Goal: Check status: Check status

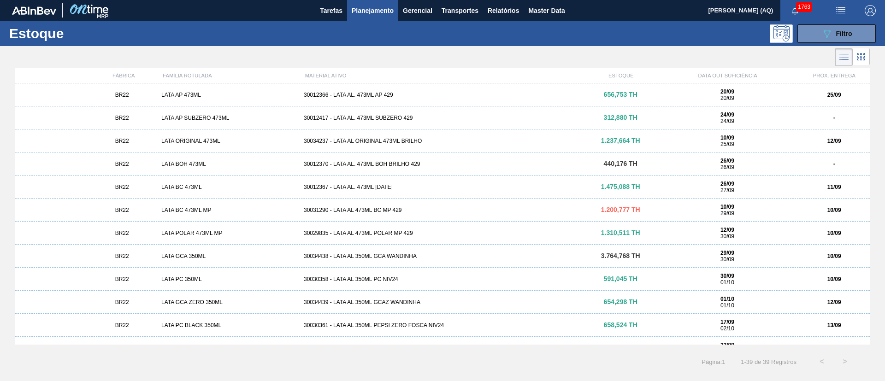
click at [791, 12] on span "button" at bounding box center [795, 10] width 22 height 7
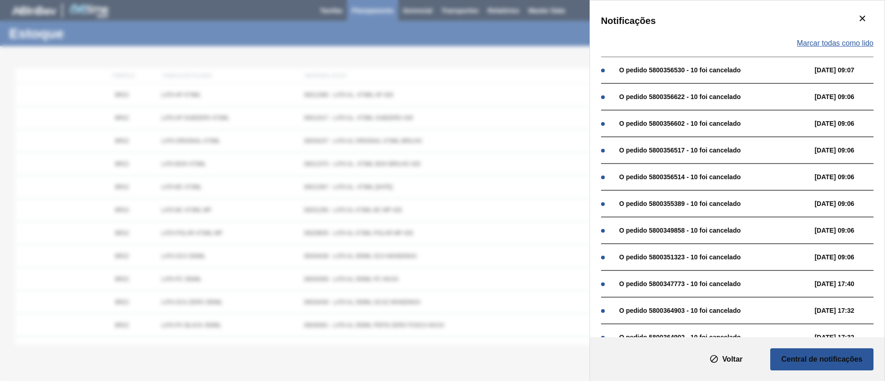
click at [826, 39] on span "Marcar todas como lido" at bounding box center [835, 43] width 76 height 8
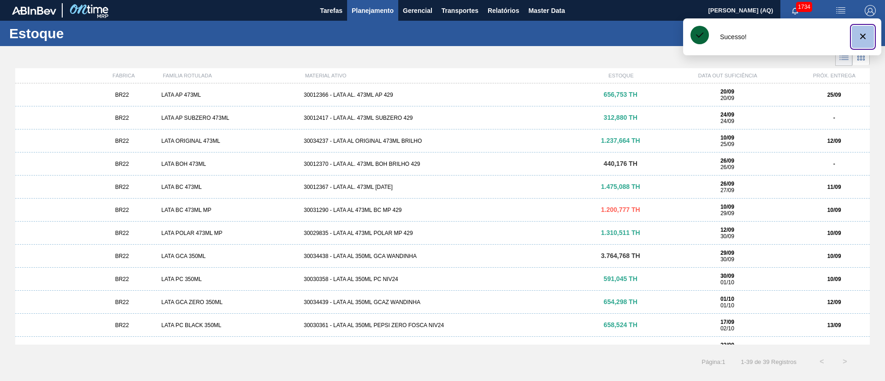
click at [860, 34] on icon "botão de ícone" at bounding box center [862, 36] width 11 height 11
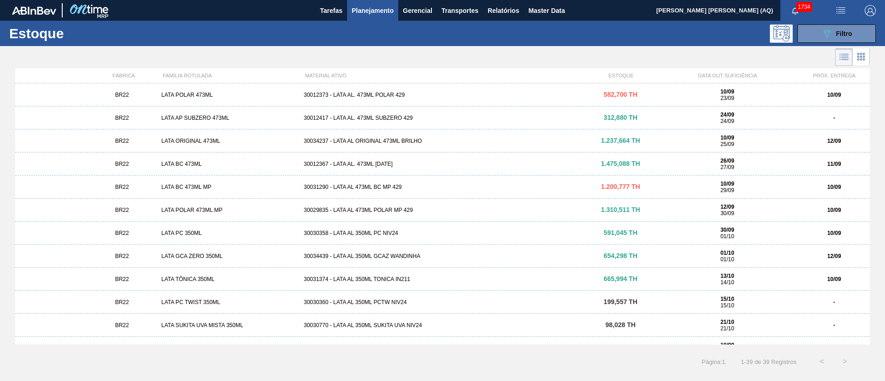
click at [666, 45] on div "Estoque 089F7B8B-B2A5-4AFE-B5C0-19BA573D28AC Filtro" at bounding box center [442, 33] width 885 height 25
click at [847, 34] on span "Filtro" at bounding box center [844, 33] width 16 height 7
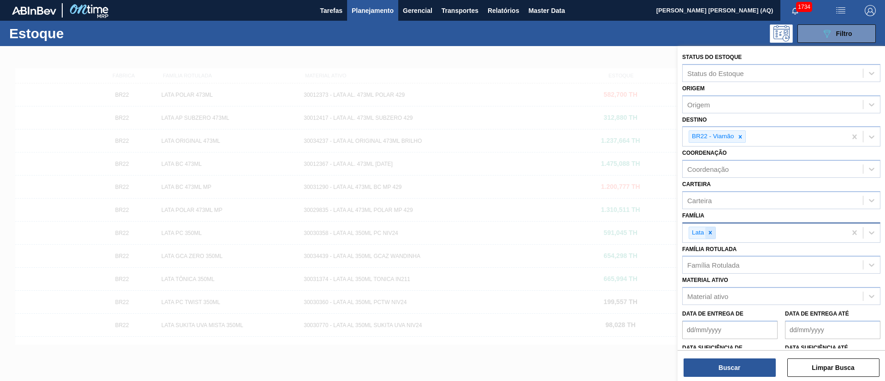
click at [711, 233] on icon at bounding box center [710, 232] width 6 height 6
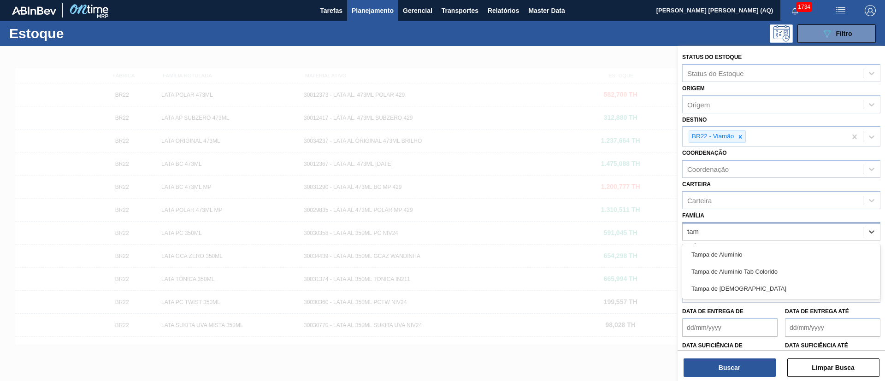
type input "tamp"
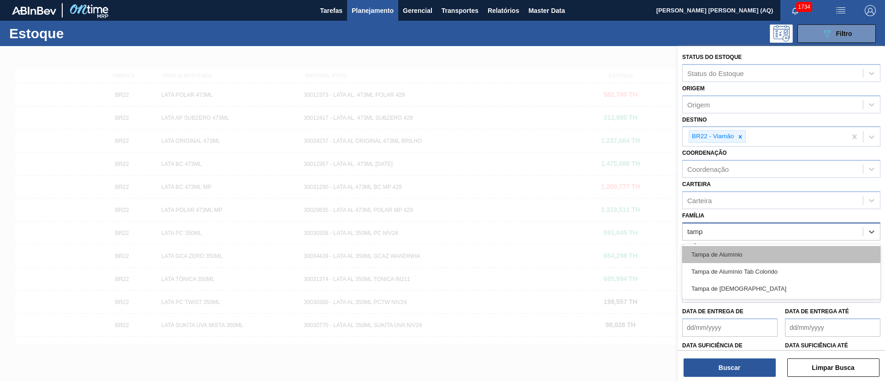
click at [781, 254] on div "Tampa de Alumínio" at bounding box center [781, 254] width 198 height 17
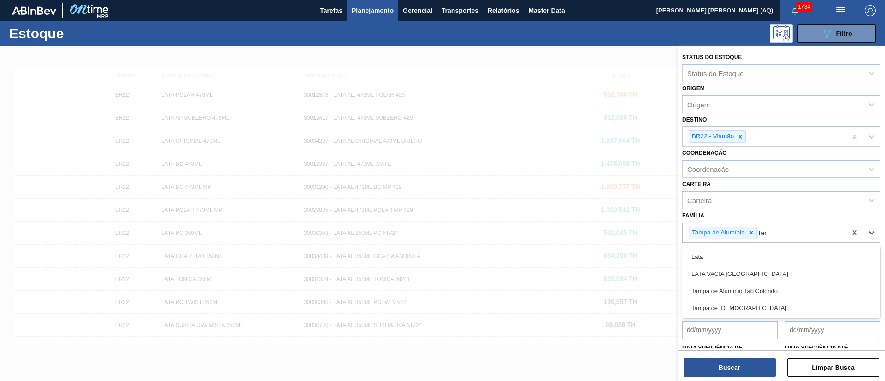
type input "tamp"
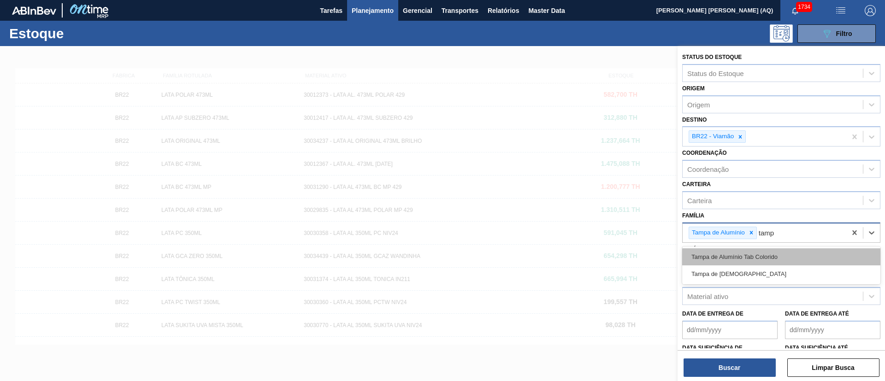
click at [811, 253] on div "Tampa de Alumínio Tab Colorido" at bounding box center [781, 256] width 198 height 17
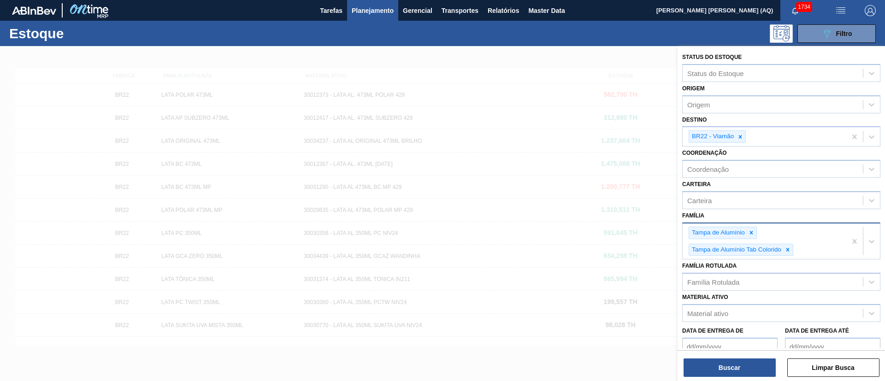
click at [594, 61] on div at bounding box center [442, 236] width 885 height 381
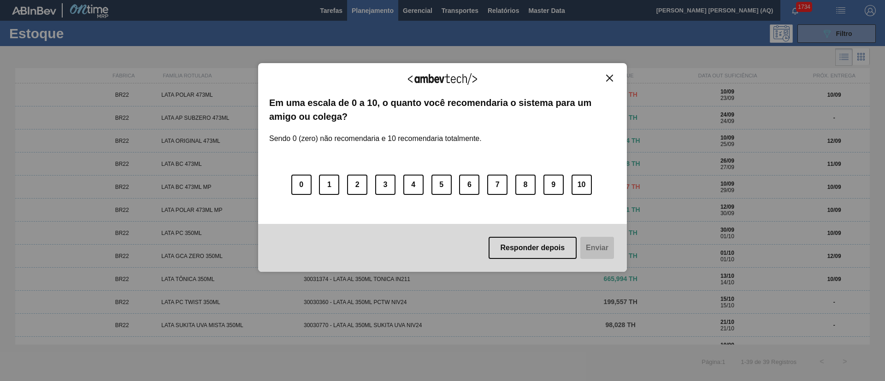
click at [612, 76] on img "Close" at bounding box center [609, 78] width 7 height 7
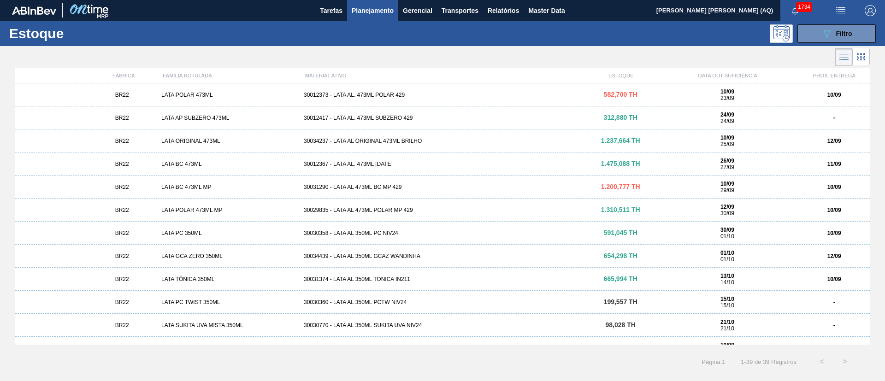
click at [440, 38] on div "089F7B8B-B2A5-4AFE-B5C0-19BA573D28AC Filtro" at bounding box center [513, 33] width 733 height 18
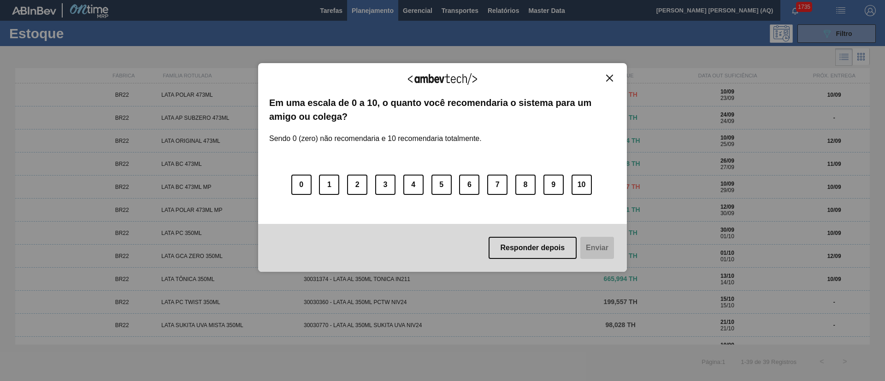
click at [611, 77] on img "Close" at bounding box center [609, 78] width 7 height 7
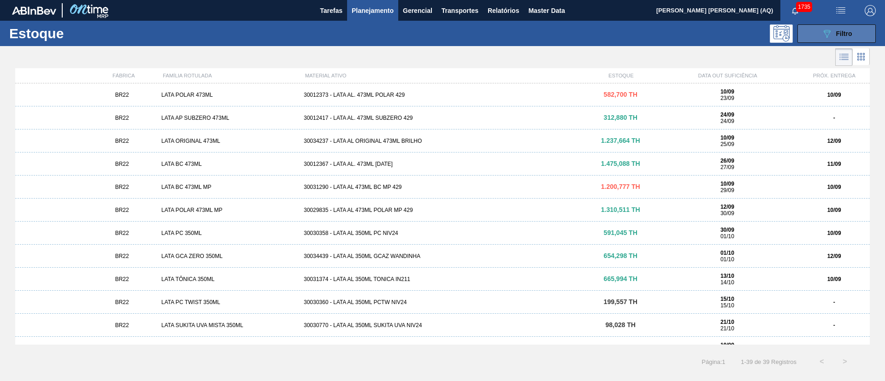
click at [829, 36] on icon "089F7B8B-B2A5-4AFE-B5C0-19BA573D28AC" at bounding box center [826, 33] width 11 height 11
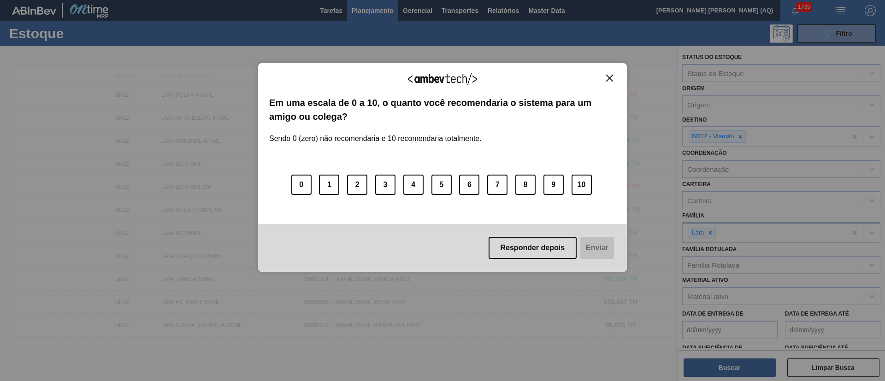
click at [611, 78] on img "Close" at bounding box center [609, 78] width 7 height 7
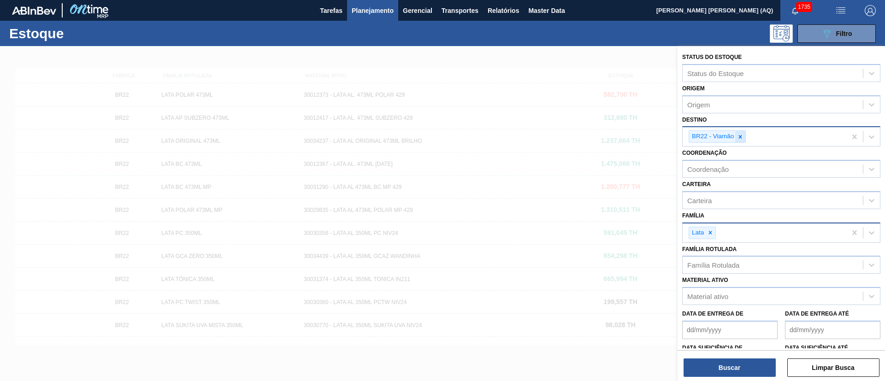
click at [741, 136] on icon at bounding box center [740, 137] width 6 height 6
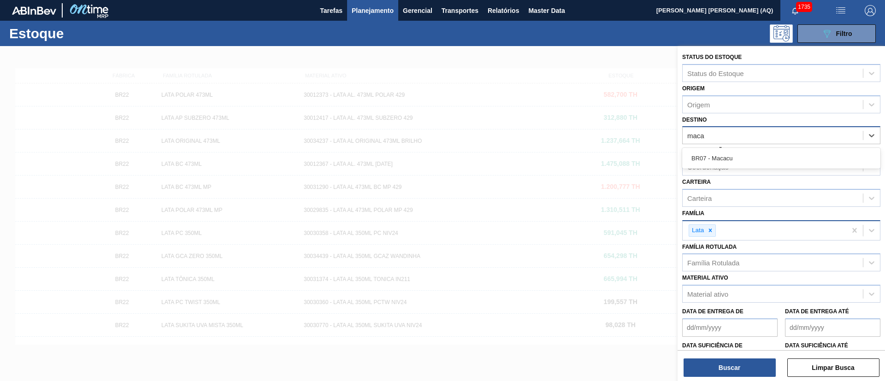
type input "maca"
click at [754, 147] on div "Coordenação Coordenação" at bounding box center [781, 159] width 198 height 31
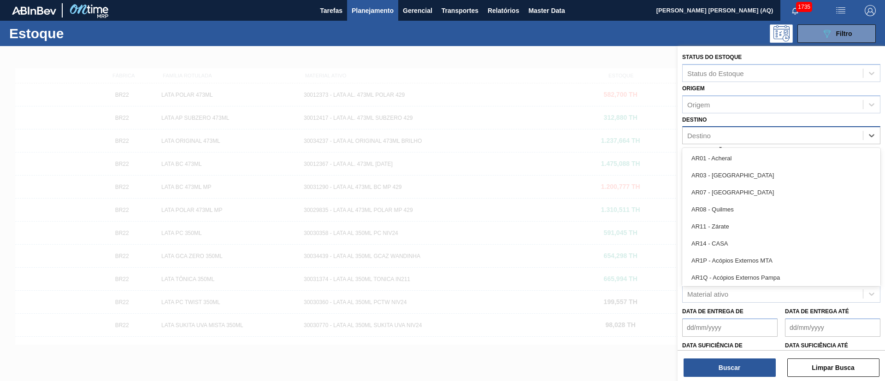
click at [741, 131] on div "Destino" at bounding box center [772, 135] width 180 height 13
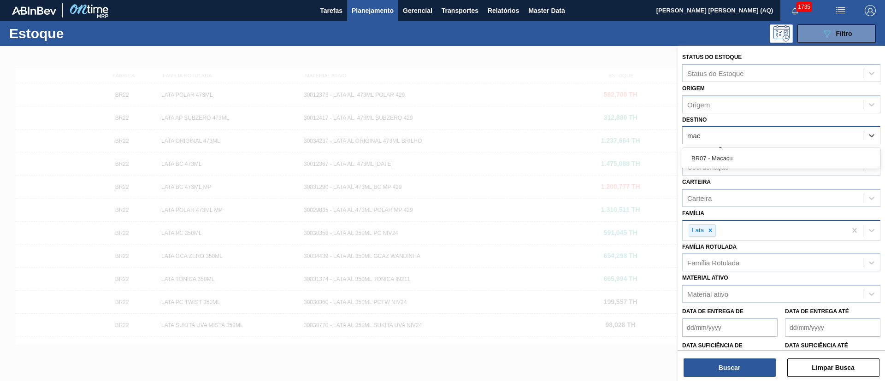
type input "maca"
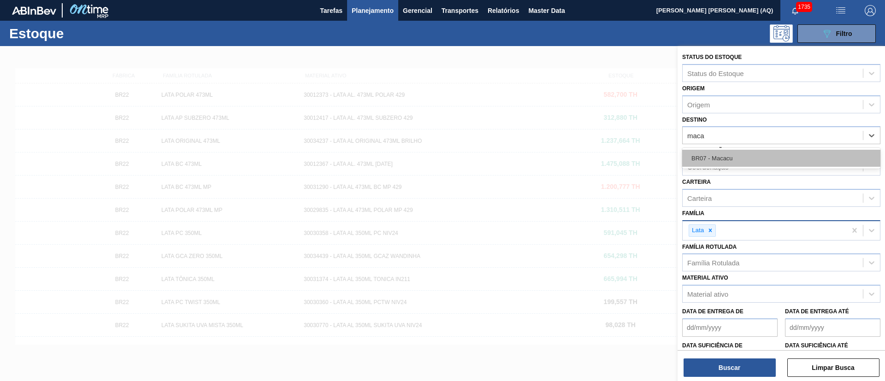
click at [758, 164] on div "BR07 - Macacu" at bounding box center [781, 158] width 198 height 17
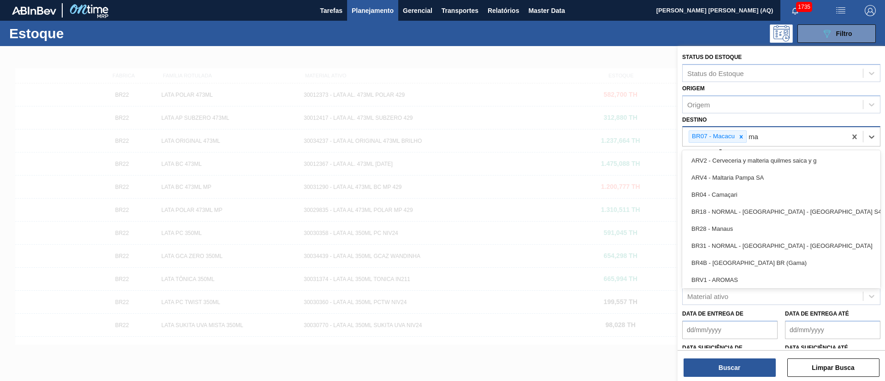
type input "m"
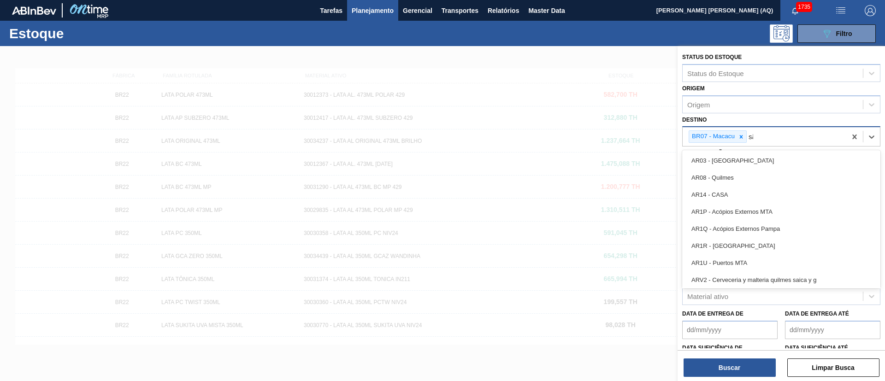
type input "são"
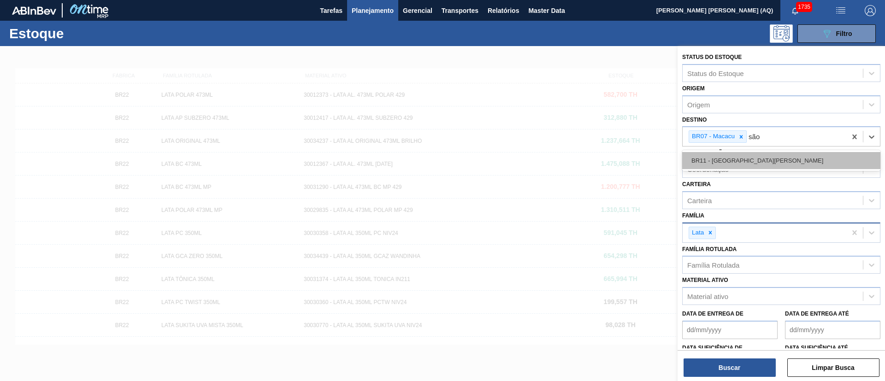
click at [803, 154] on div "BR11 - São Luís" at bounding box center [781, 160] width 198 height 17
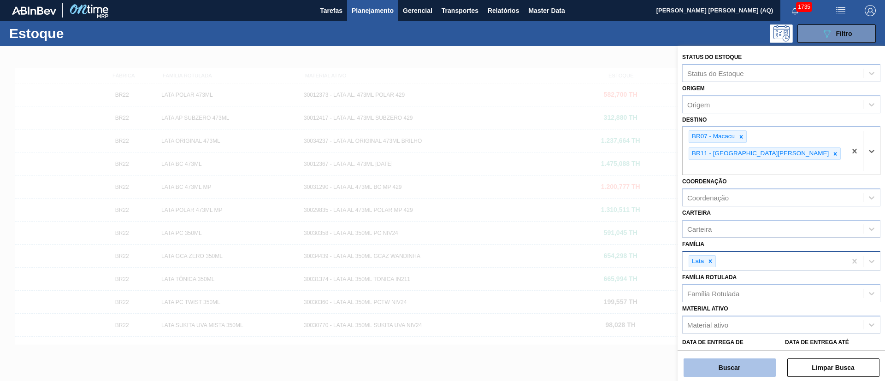
click at [704, 367] on button "Buscar" at bounding box center [729, 368] width 92 height 18
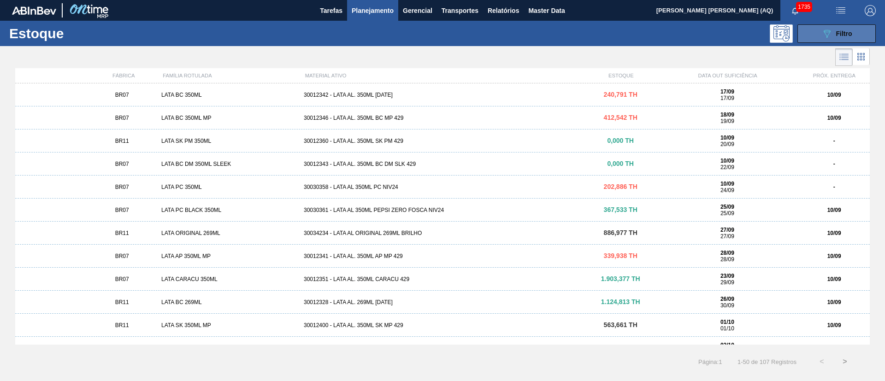
click at [817, 30] on button "089F7B8B-B2A5-4AFE-B5C0-19BA573D28AC Filtro" at bounding box center [836, 33] width 78 height 18
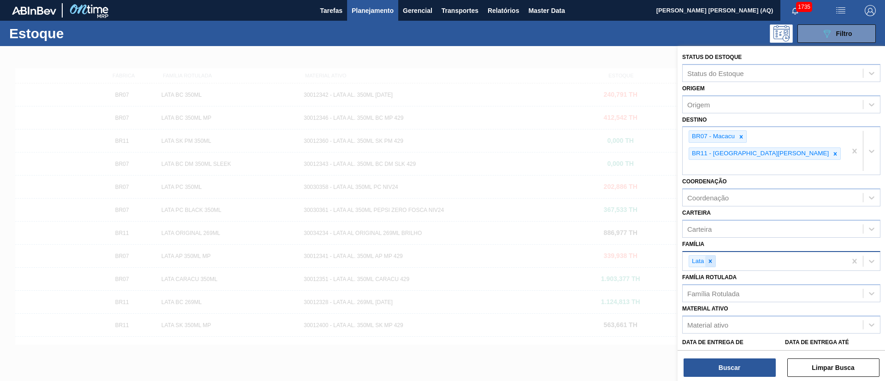
click at [712, 258] on icon at bounding box center [710, 261] width 6 height 6
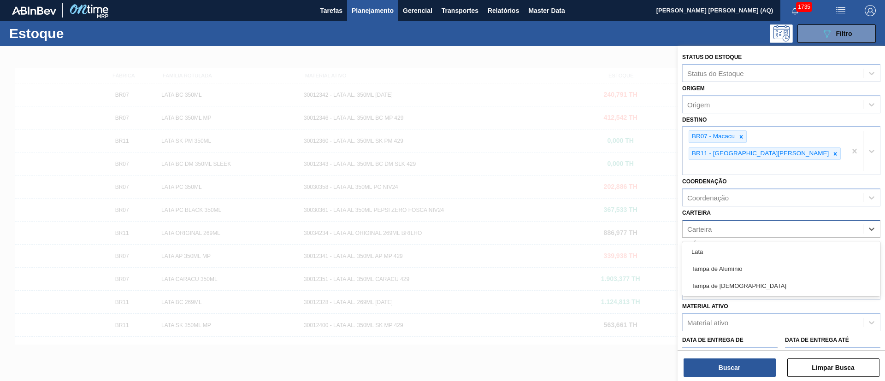
click at [710, 225] on div "Carteira" at bounding box center [699, 229] width 24 height 8
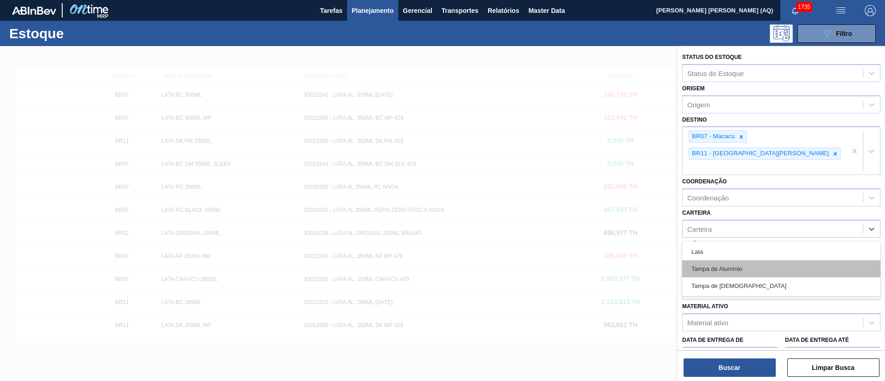
click at [718, 260] on div "Tampa de Alumínio" at bounding box center [781, 268] width 198 height 17
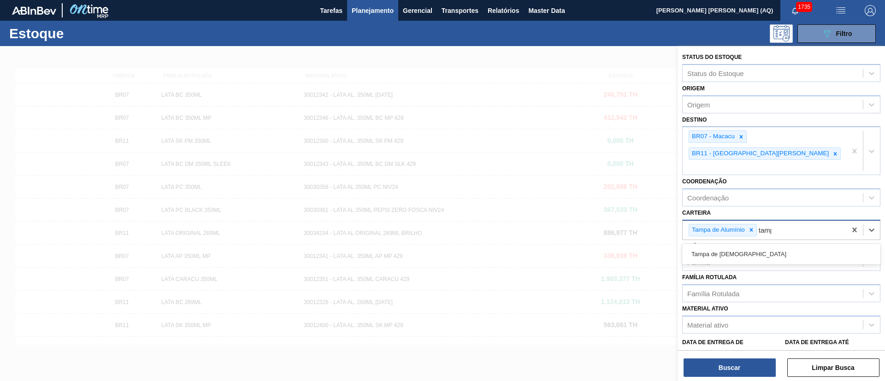
type input "tampa"
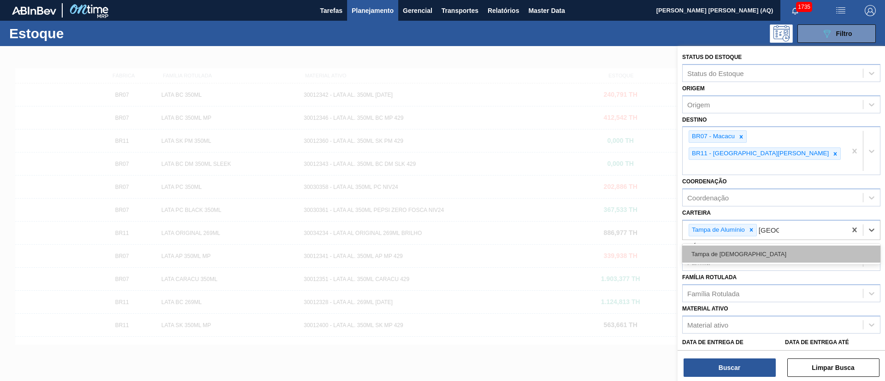
click at [768, 246] on div "Tampa de Lata" at bounding box center [781, 254] width 198 height 17
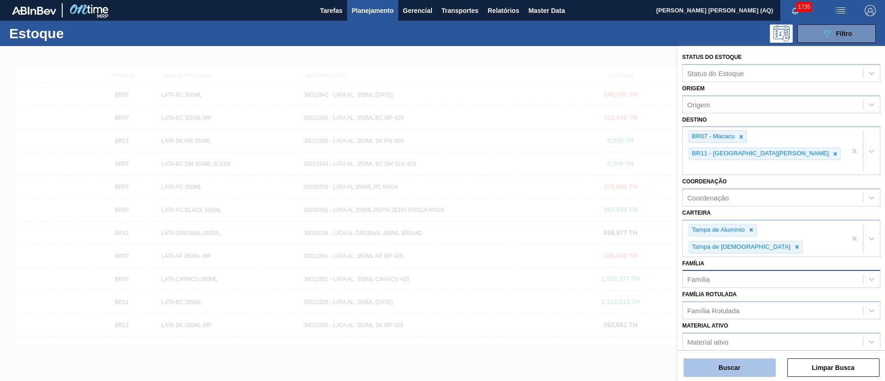
click at [737, 362] on button "Buscar" at bounding box center [729, 368] width 92 height 18
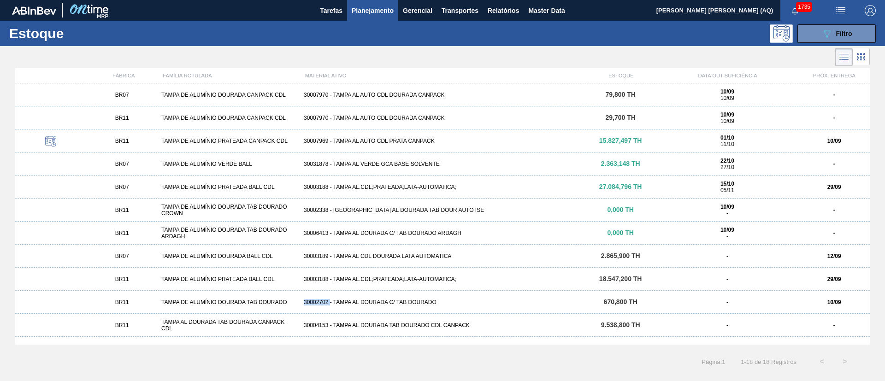
drag, startPoint x: 330, startPoint y: 301, endPoint x: 303, endPoint y: 302, distance: 27.2
click at [303, 302] on div "30002702 - TAMPA AL DOURADA C/ TAB DOURADO" at bounding box center [442, 302] width 285 height 6
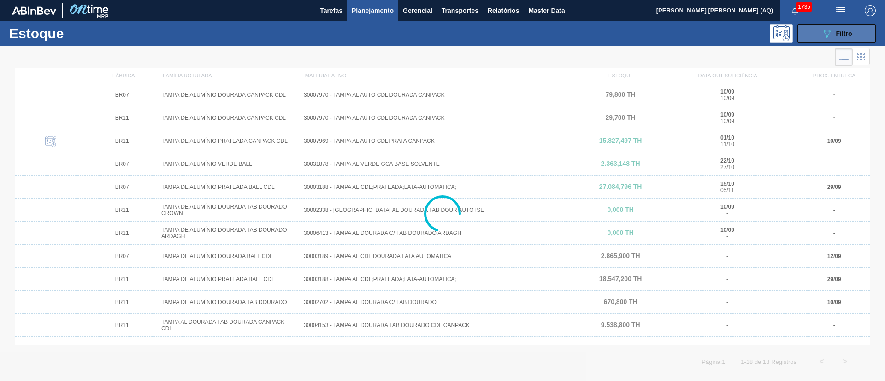
click at [847, 35] on span "Filtro" at bounding box center [844, 33] width 16 height 7
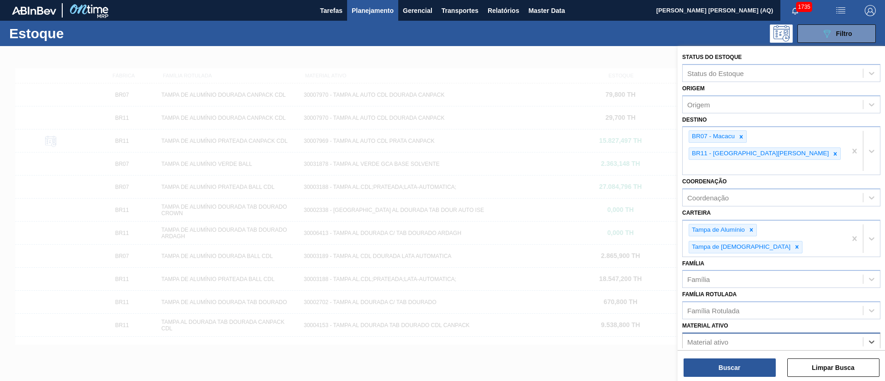
click at [751, 335] on div "Material ativo" at bounding box center [772, 341] width 180 height 13
paste ativo "N:\ADL\Insumos\Privado\Insumos Novo\00 Atendimento\09 Packaging\10 Lata\Process…"
type ativo "N:\ADL\Insumos\Privado\Insumos Novo\00 Atendimento\09 Packaging\10 Lata\Process…"
type ativo "300002702"
drag, startPoint x: 731, startPoint y: 294, endPoint x: 598, endPoint y: 278, distance: 134.1
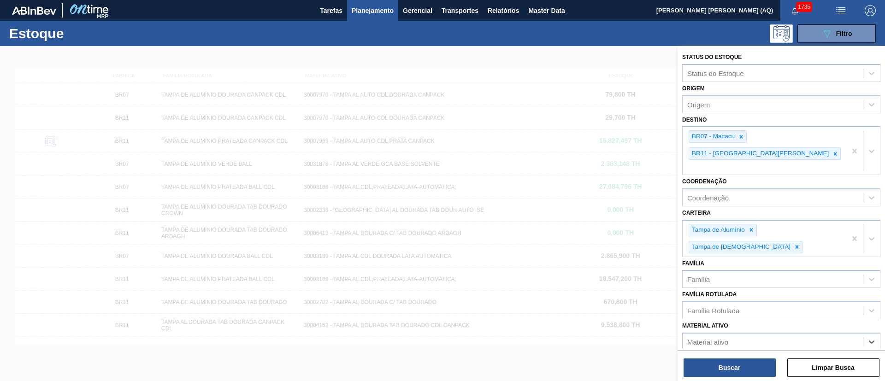
click at [677, 278] on div "Status do Estoque Status do Estoque Origem Origem Destino BR07 - Macacu BR11 - …" at bounding box center [780, 236] width 207 height 381
click at [739, 364] on button "Buscar" at bounding box center [729, 368] width 92 height 18
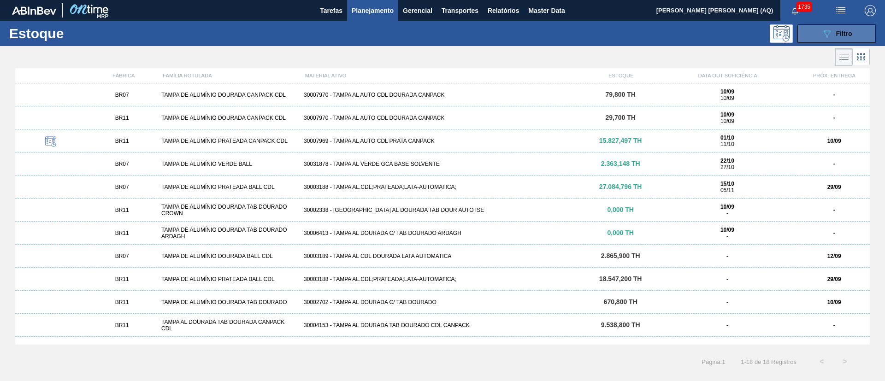
click at [863, 25] on button "089F7B8B-B2A5-4AFE-B5C0-19BA573D28AC Filtro" at bounding box center [836, 33] width 78 height 18
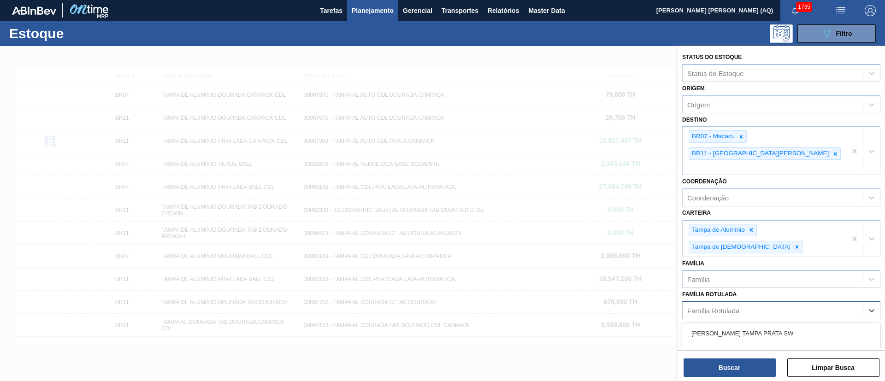
click at [733, 307] on div "Família Rotulada" at bounding box center [713, 311] width 52 height 8
type Rotulada "tampa de al"
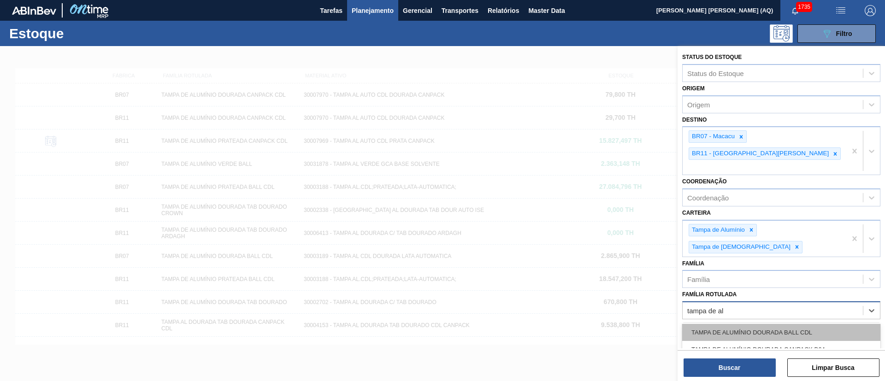
click at [785, 324] on div "TAMPA DE ALUMÍNIO DOURADA BALL CDL" at bounding box center [781, 332] width 198 height 17
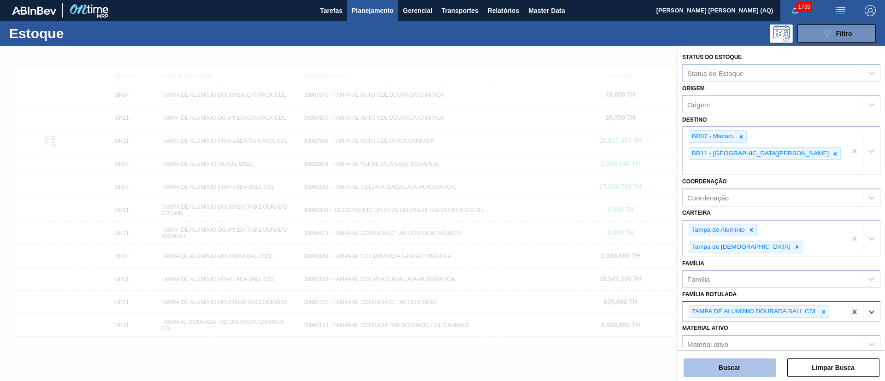
click at [747, 369] on button "Buscar" at bounding box center [729, 368] width 92 height 18
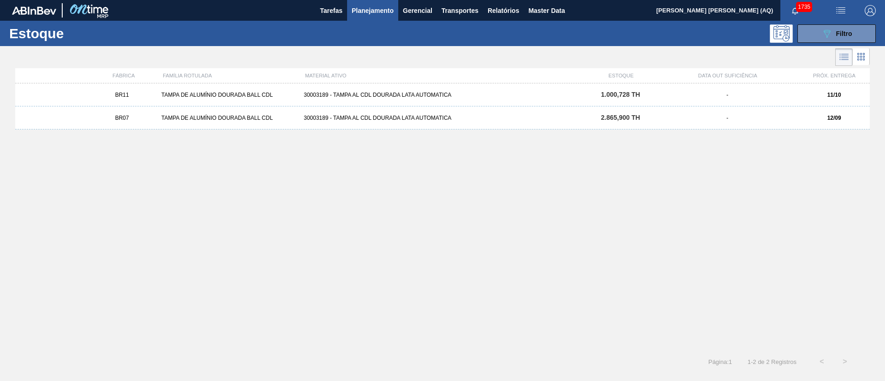
click at [331, 96] on div "30003189 - TAMPA AL CDL DOURADA LATA AUTOMATICA" at bounding box center [442, 95] width 285 height 6
click at [385, 115] on div "30003189 - TAMPA AL CDL DOURADA LATA AUTOMATICA" at bounding box center [442, 118] width 285 height 6
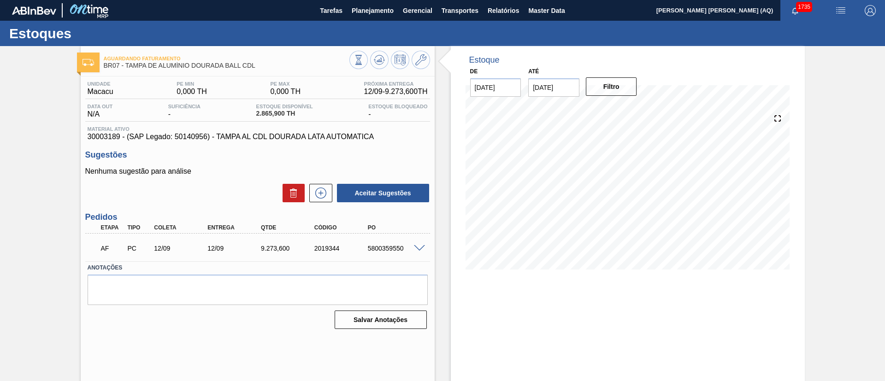
click at [550, 84] on input "24/09/2025" at bounding box center [553, 87] width 51 height 18
click at [570, 199] on div "30" at bounding box center [569, 199] width 12 height 12
type input "30/09/2025"
click at [614, 90] on button "Filtro" at bounding box center [611, 86] width 51 height 18
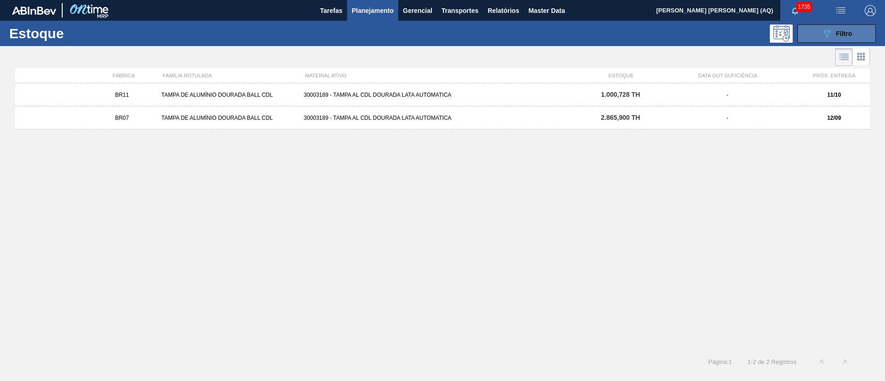
click at [822, 36] on icon "089F7B8B-B2A5-4AFE-B5C0-19BA573D28AC" at bounding box center [826, 33] width 11 height 11
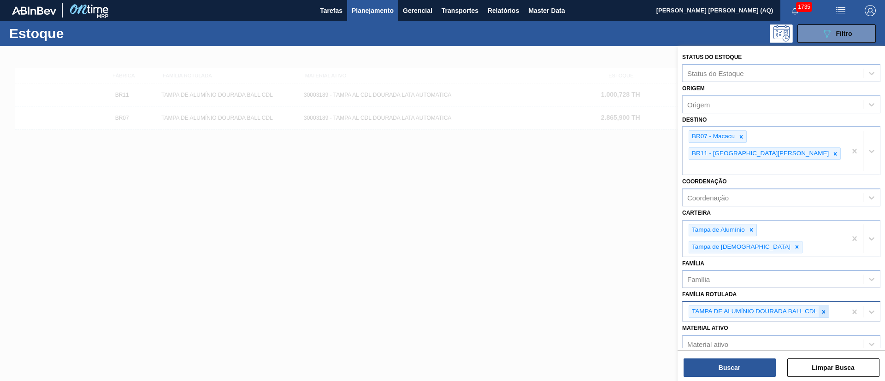
click at [824, 309] on icon at bounding box center [823, 312] width 6 height 6
type Rotulada "o"
type Rotulada "t"
click at [636, 240] on div at bounding box center [442, 236] width 885 height 381
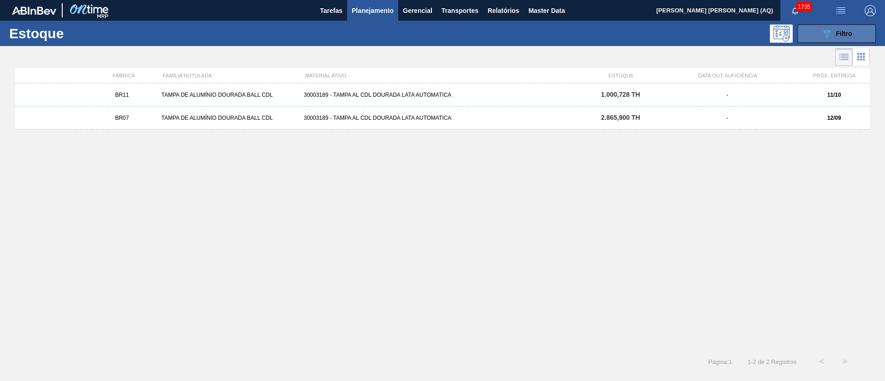
click at [818, 31] on button "089F7B8B-B2A5-4AFE-B5C0-19BA573D28AC Filtro" at bounding box center [836, 33] width 78 height 18
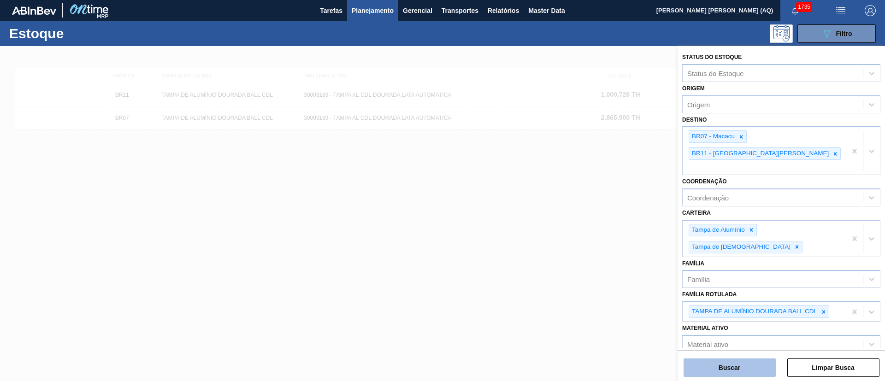
click at [744, 374] on button "Buscar" at bounding box center [729, 368] width 92 height 18
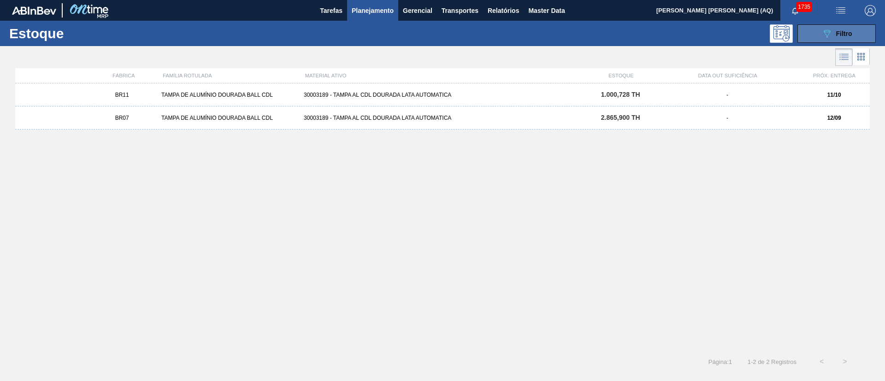
click at [811, 35] on button "089F7B8B-B2A5-4AFE-B5C0-19BA573D28AC Filtro" at bounding box center [836, 33] width 78 height 18
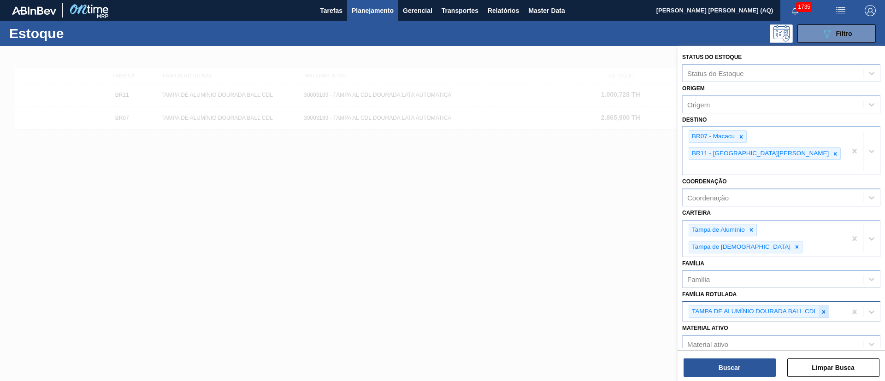
click at [822, 306] on div at bounding box center [823, 312] width 10 height 12
type Rotulada "tampa de alumínio dourada"
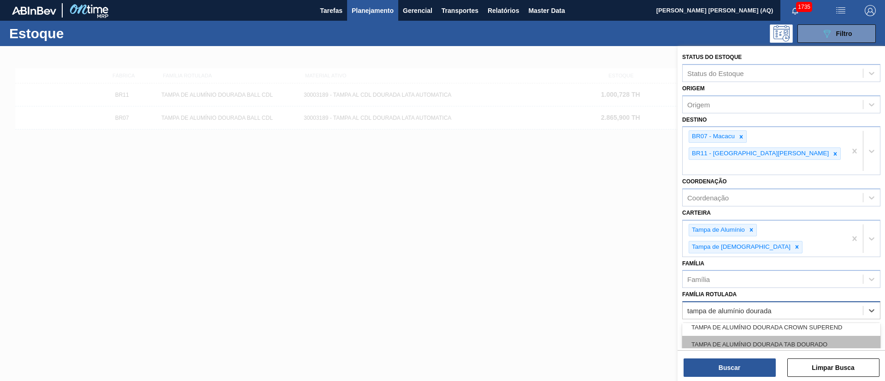
click at [815, 336] on div "TAMPA DE ALUMÍNIO DOURADA TAB DOURADO" at bounding box center [781, 344] width 198 height 17
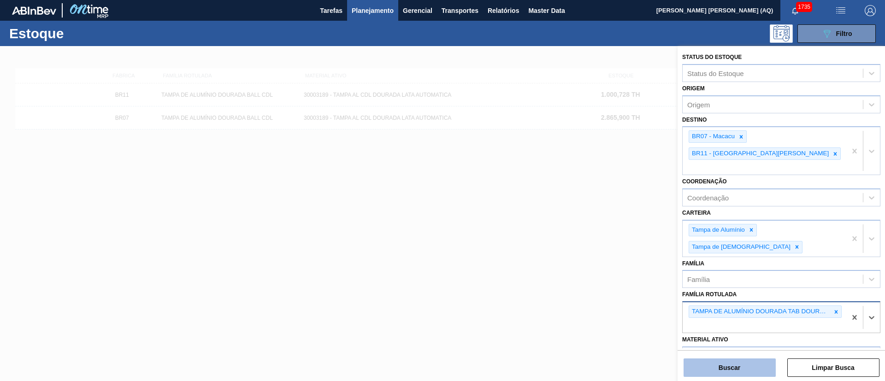
click at [725, 369] on button "Buscar" at bounding box center [729, 368] width 92 height 18
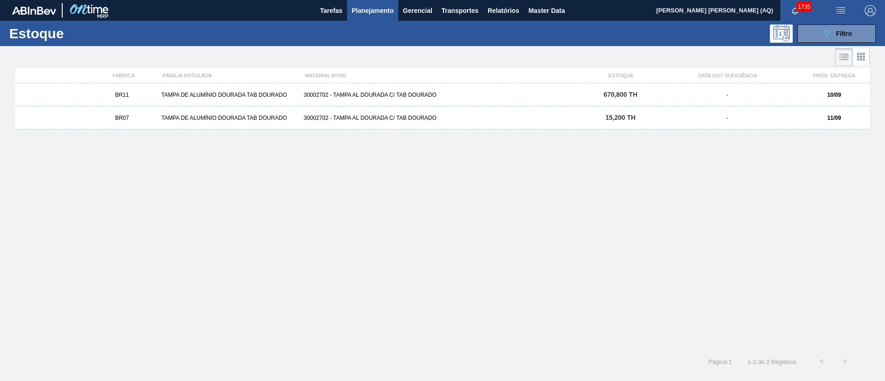
click at [332, 117] on div "30002702 - TAMPA AL DOURADA C/ TAB DOURADO" at bounding box center [442, 118] width 285 height 6
click at [382, 93] on div "30002702 - TAMPA AL DOURADA C/ TAB DOURADO" at bounding box center [442, 95] width 285 height 6
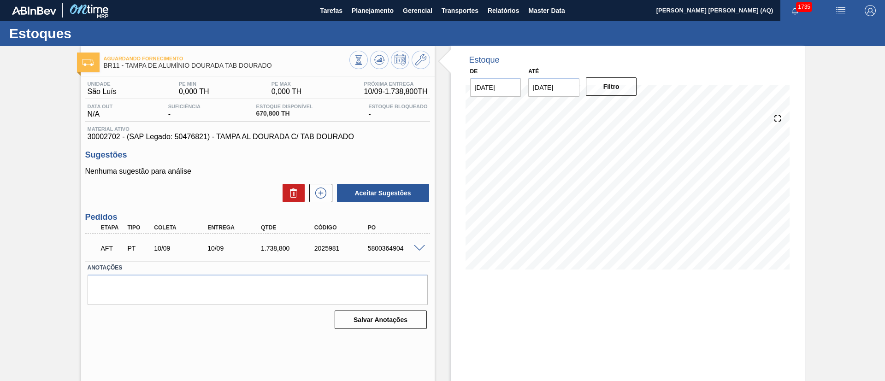
click at [548, 88] on input "30/09/2025" at bounding box center [553, 87] width 51 height 18
click at [630, 109] on button "Next Month" at bounding box center [631, 109] width 6 height 6
click at [602, 198] on div "30" at bounding box center [599, 199] width 12 height 12
type input "30/10/2025"
click at [620, 89] on button "Filtro" at bounding box center [611, 86] width 51 height 18
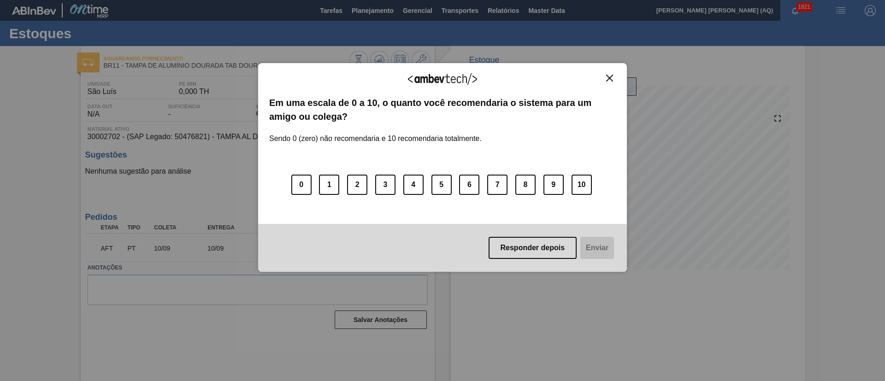
click at [607, 79] on img "Close" at bounding box center [609, 78] width 7 height 7
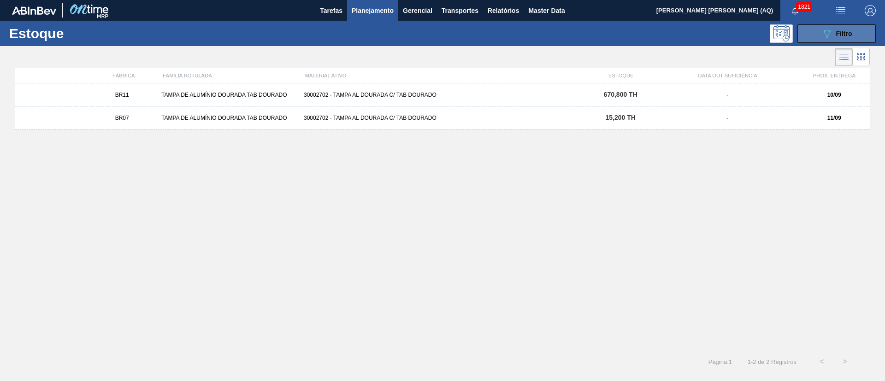
click at [837, 28] on div "089F7B8B-B2A5-4AFE-B5C0-19BA573D28AC Filtro" at bounding box center [836, 33] width 31 height 11
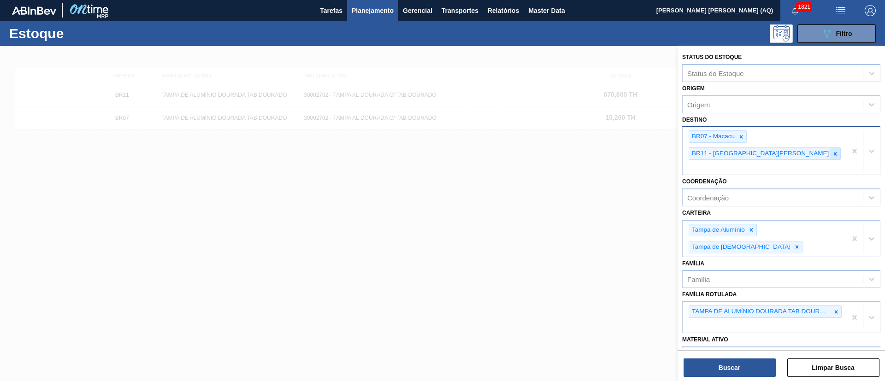
click at [830, 148] on div at bounding box center [835, 154] width 10 height 12
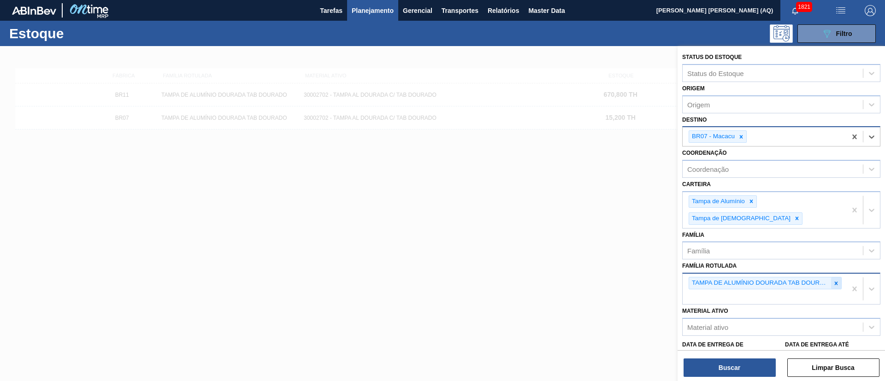
click at [831, 277] on div at bounding box center [836, 283] width 10 height 12
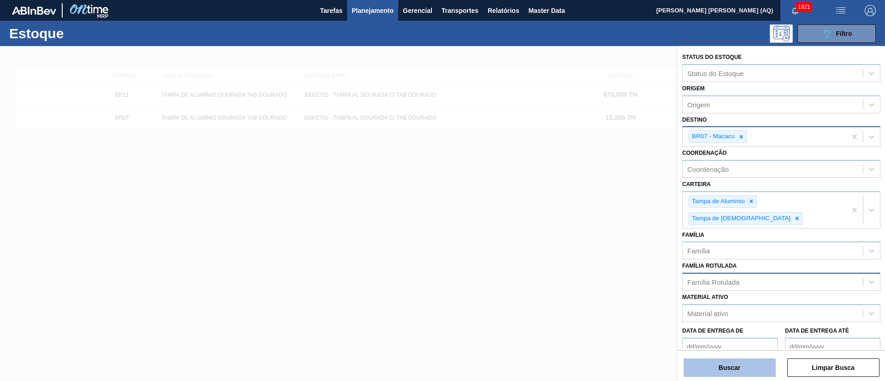
click at [739, 364] on button "Buscar" at bounding box center [729, 368] width 92 height 18
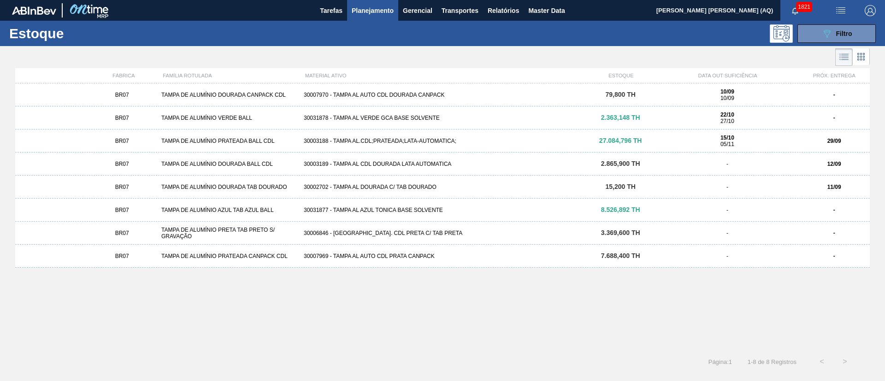
click at [480, 145] on div "BR07 TAMPA DE ALUMÍNIO PRATEADA BALL CDL 30003188 - TAMPA AL.CDL;PRATEADA;LATA-…" at bounding box center [442, 140] width 854 height 23
click at [410, 164] on div "30003189 - TAMPA AL CDL DOURADA LATA AUTOMATICA" at bounding box center [442, 164] width 285 height 6
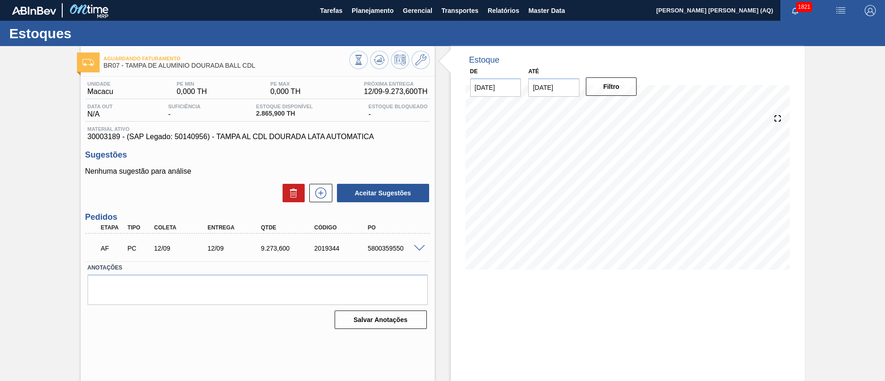
click at [230, 346] on div "Aguardando Faturamento BR07 - TAMPA DE ALUMÍNIO DOURADA BALL CDL Unidade Macacu…" at bounding box center [258, 221] width 354 height 350
click at [366, 10] on span "Planejamento" at bounding box center [373, 10] width 42 height 11
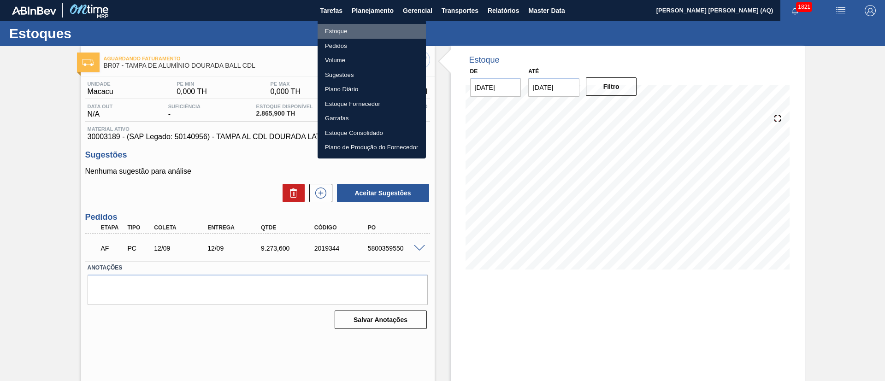
click at [335, 32] on li "Estoque" at bounding box center [371, 31] width 108 height 15
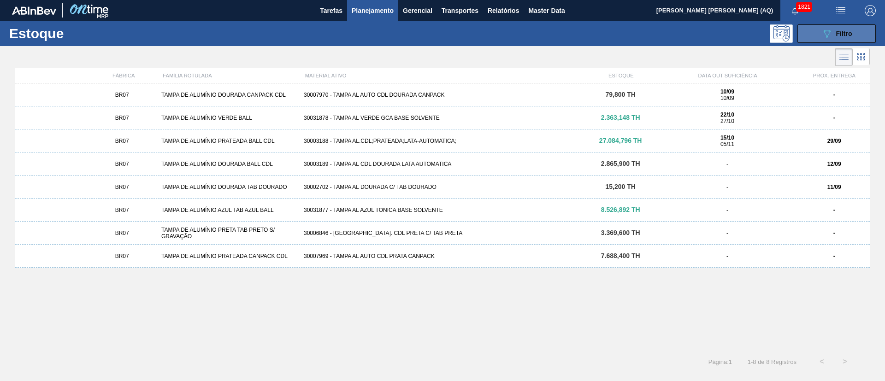
click at [839, 34] on span "Filtro" at bounding box center [844, 33] width 16 height 7
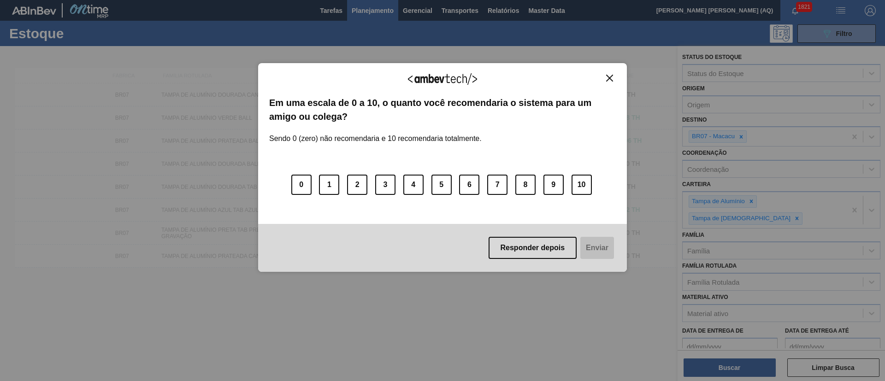
click at [611, 74] on button "Close" at bounding box center [609, 78] width 12 height 8
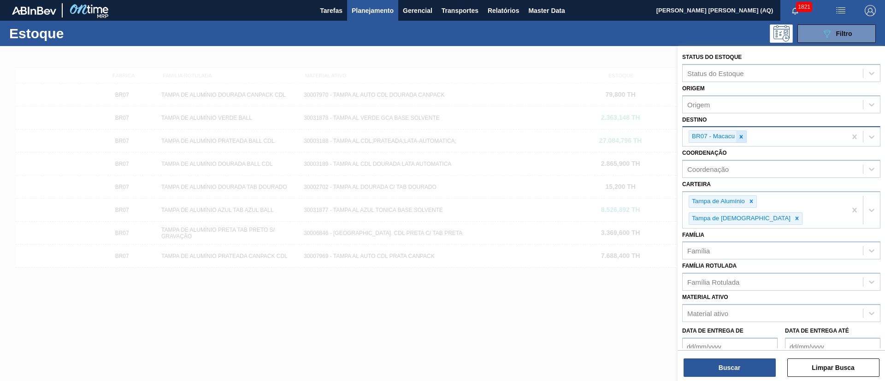
click at [740, 140] on icon at bounding box center [741, 137] width 6 height 6
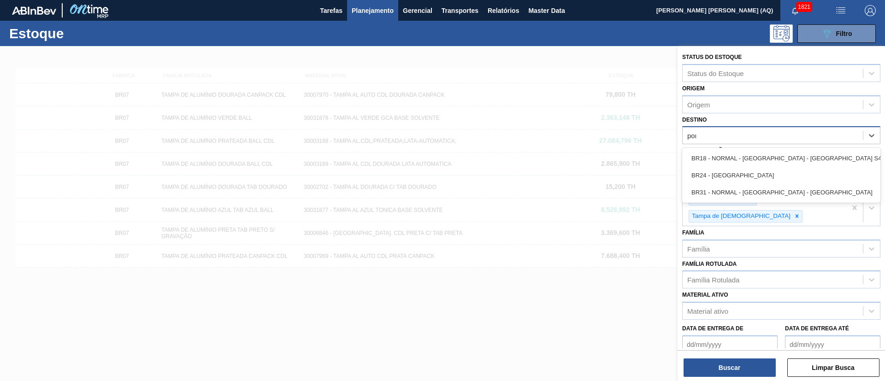
type input "pont"
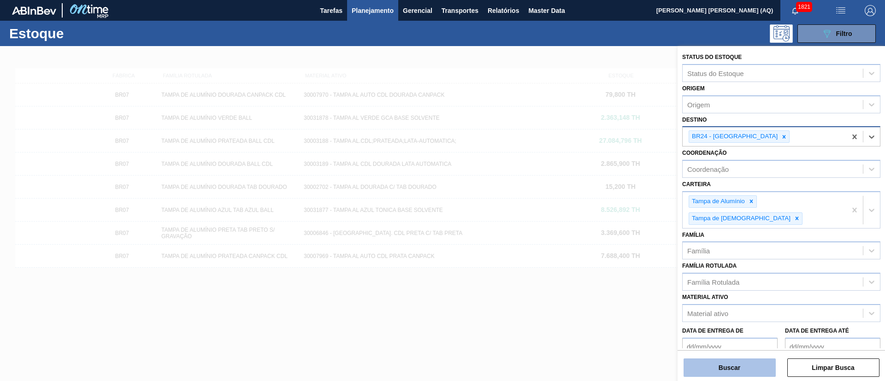
click at [749, 366] on button "Buscar" at bounding box center [729, 368] width 92 height 18
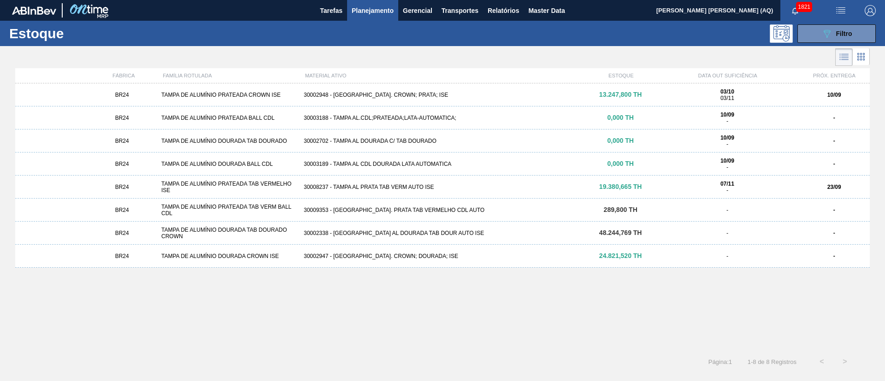
click at [375, 94] on div "30002948 - TAMPA AL. CROWN; PRATA; ISE" at bounding box center [442, 95] width 285 height 6
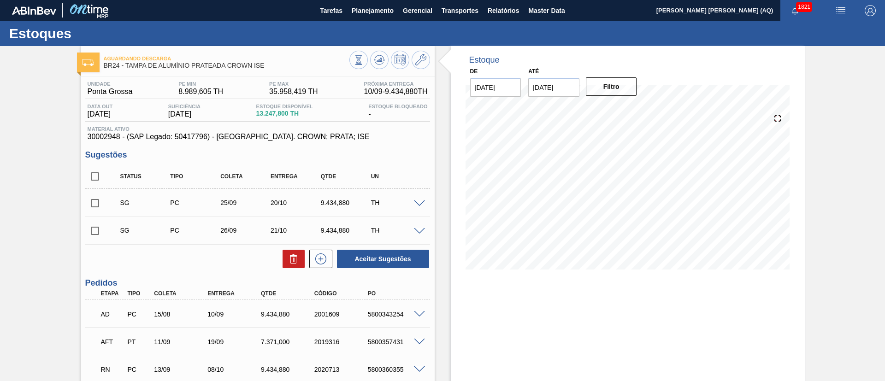
click at [548, 85] on input "30/10/2025" at bounding box center [553, 87] width 51 height 18
click at [537, 184] on div "19" at bounding box center [539, 184] width 12 height 12
type input "19/10/2025"
click at [595, 94] on button "Filtro" at bounding box center [611, 86] width 51 height 18
click at [852, 275] on div "Aguardando Descarga BR24 - TAMPA DE ALUMÍNIO PRATEADA CROWN ISE Unidade Ponta G…" at bounding box center [442, 304] width 885 height 516
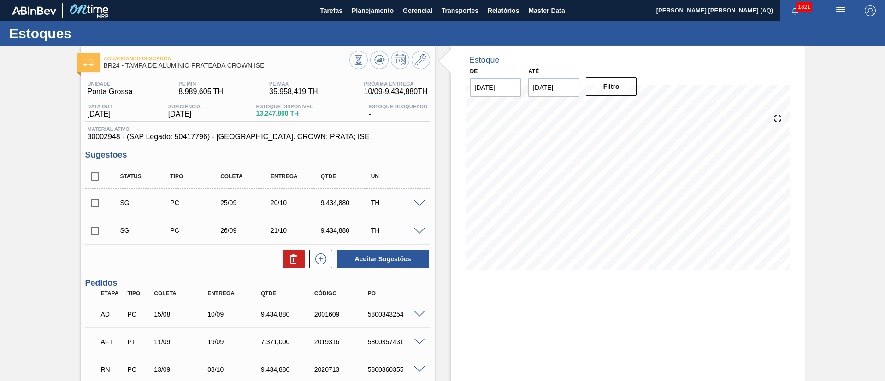
click at [831, 174] on div "Aguardando Descarga BR24 - TAMPA DE ALUMÍNIO PRATEADA CROWN ISE Unidade Ponta G…" at bounding box center [442, 304] width 885 height 516
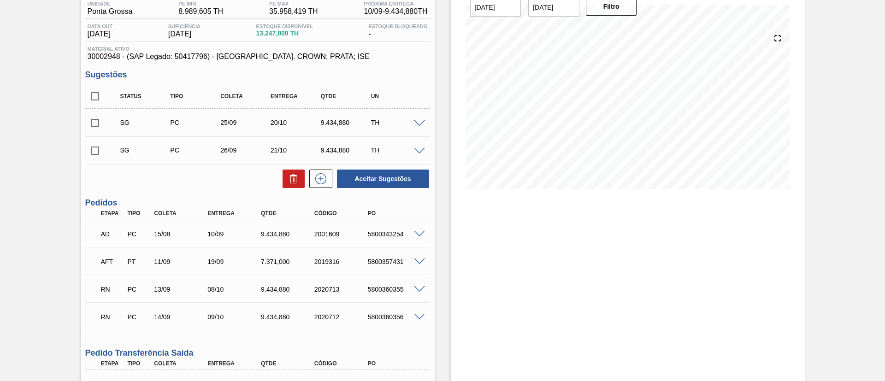
scroll to position [82, 0]
click at [423, 286] on span at bounding box center [419, 288] width 11 height 7
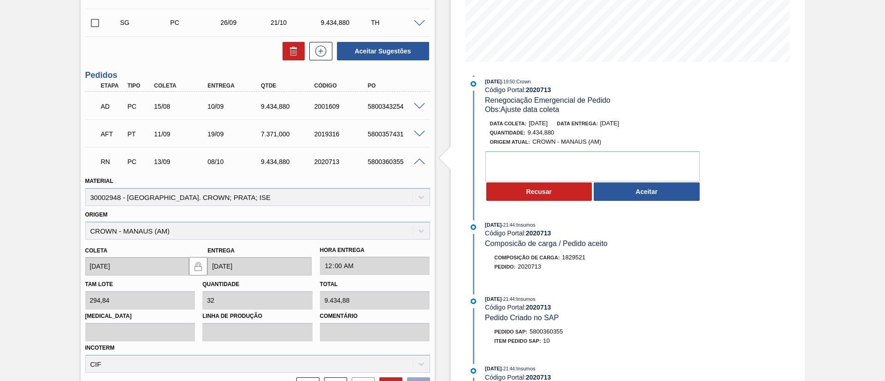
scroll to position [0, 0]
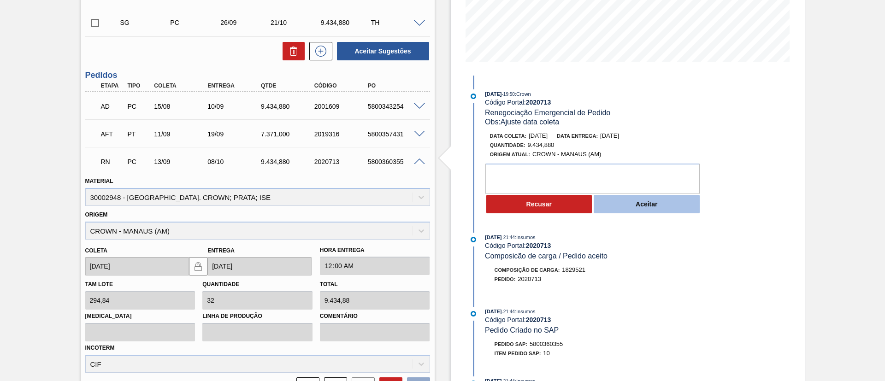
click at [640, 209] on button "Aceitar" at bounding box center [647, 204] width 106 height 18
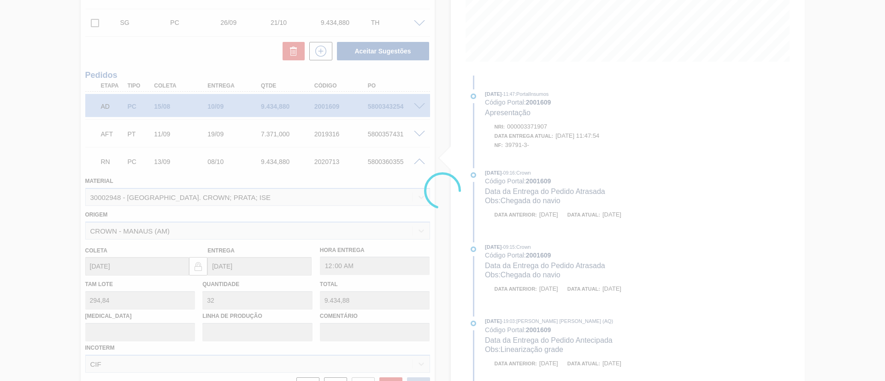
type input "Ajuste data coleta"
type input "10/09/2025"
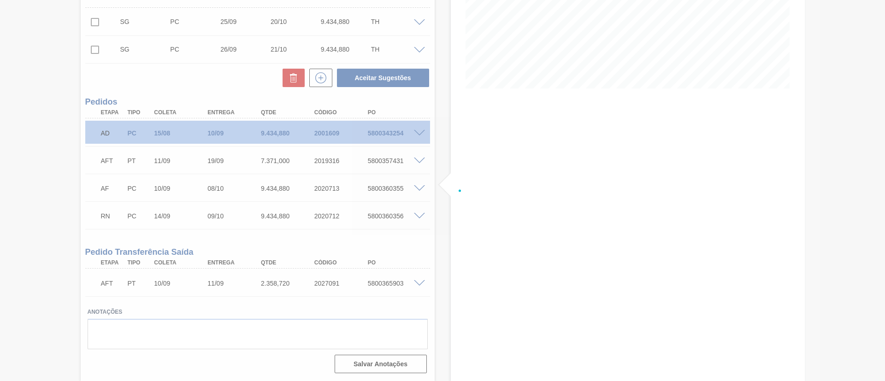
scroll to position [181, 0]
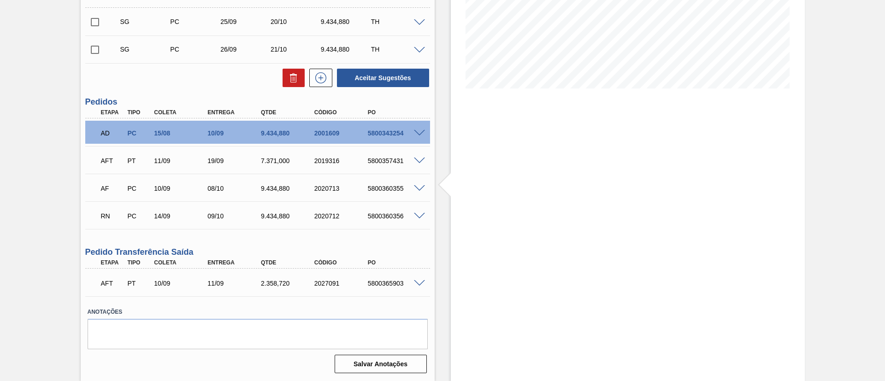
click at [417, 213] on span at bounding box center [419, 216] width 11 height 7
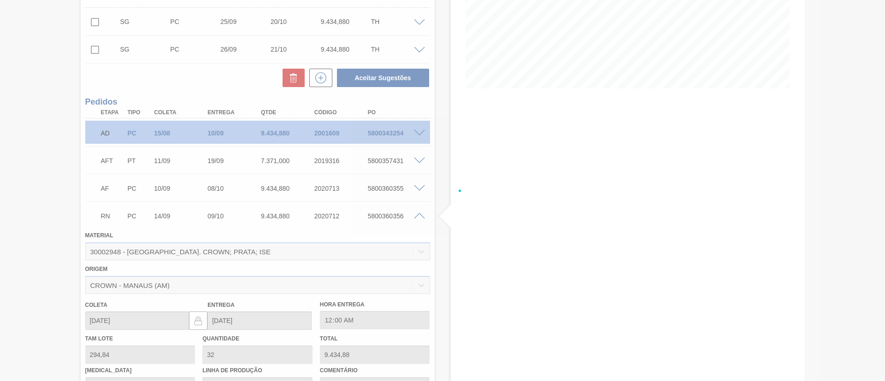
scroll to position [208, 0]
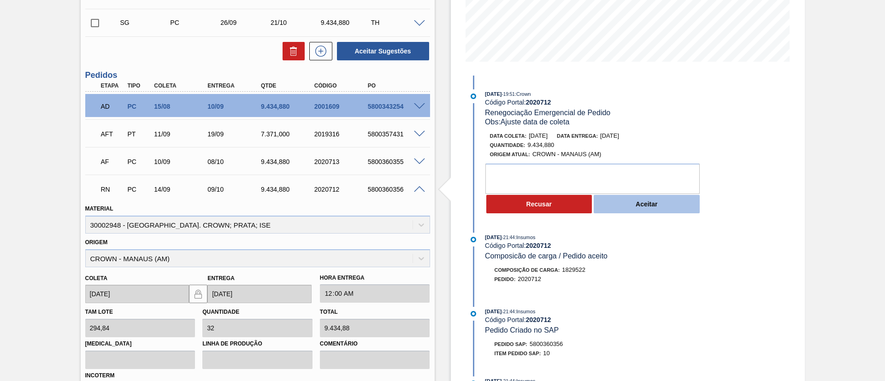
click at [619, 203] on button "Aceitar" at bounding box center [647, 204] width 106 height 18
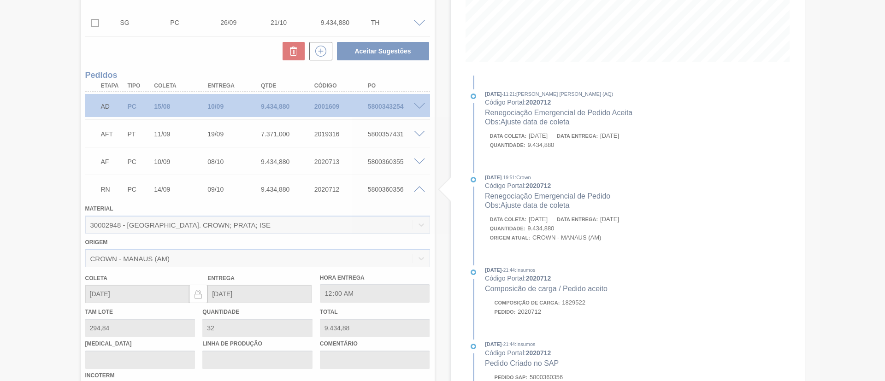
type input "Ajuste data de coleta"
type input "10/09/2025"
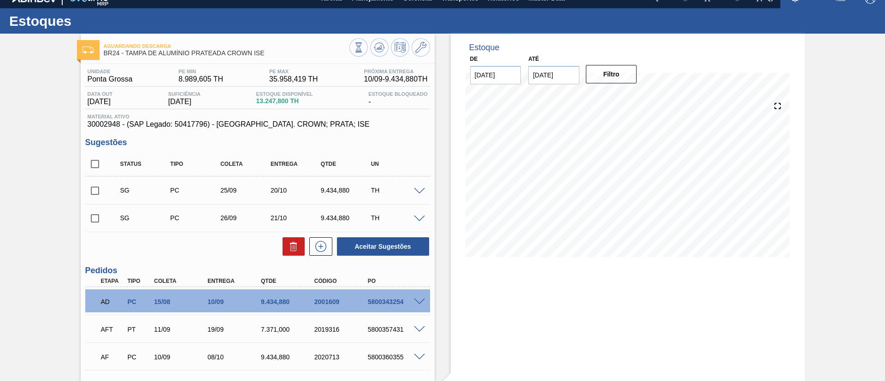
scroll to position [3, 0]
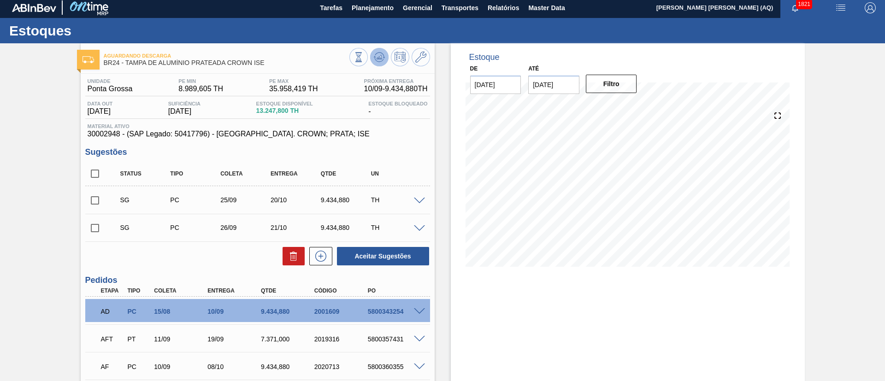
click at [384, 58] on button at bounding box center [379, 57] width 18 height 18
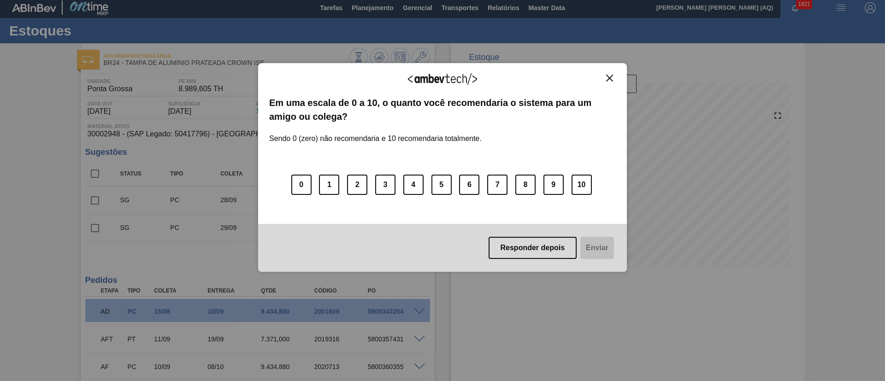
click at [611, 79] on img "Close" at bounding box center [609, 78] width 7 height 7
click at [610, 76] on img "Close" at bounding box center [609, 78] width 7 height 7
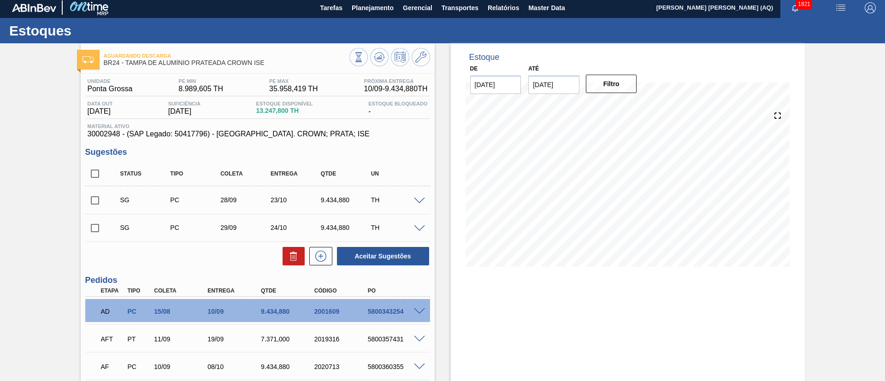
click at [822, 154] on div "Aguardando Descarga BR24 - TAMPA DE ALUMÍNIO PRATEADA CROWN ISE Unidade Ponta G…" at bounding box center [442, 301] width 885 height 516
